Goal: Information Seeking & Learning: Check status

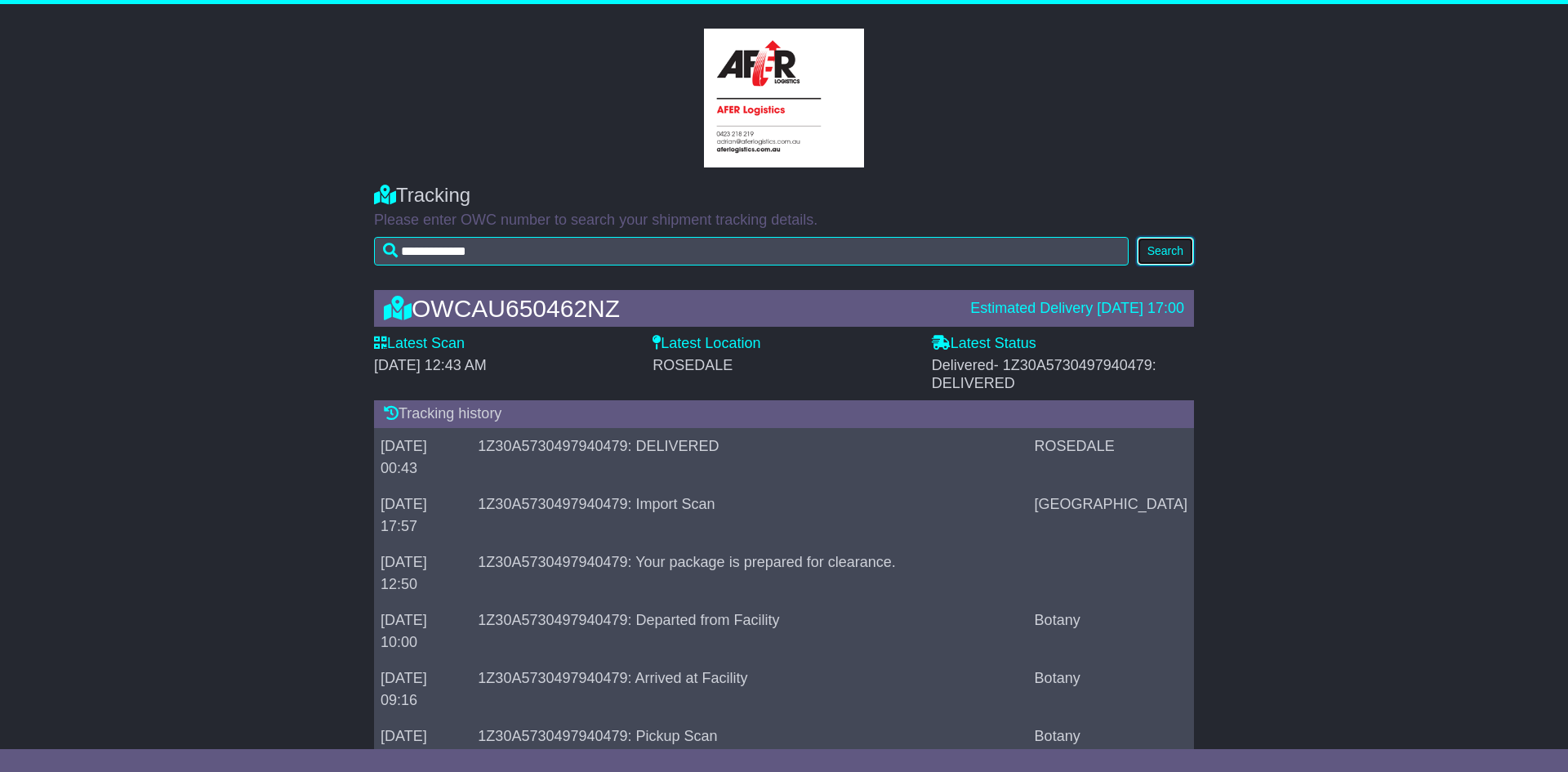
click at [1171, 249] on button "Search" at bounding box center [1166, 251] width 58 height 28
